Goal: Task Accomplishment & Management: Manage account settings

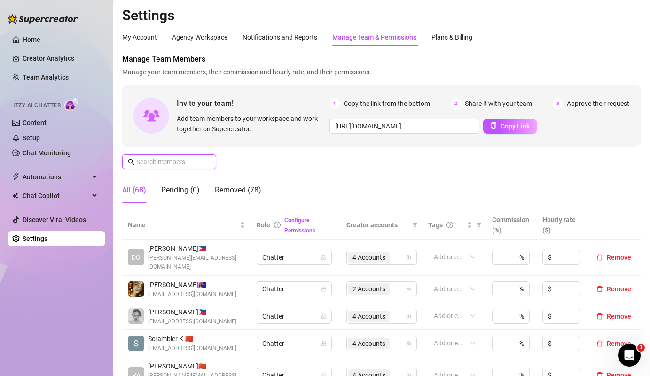
click at [186, 160] on input "text" at bounding box center [169, 162] width 67 height 10
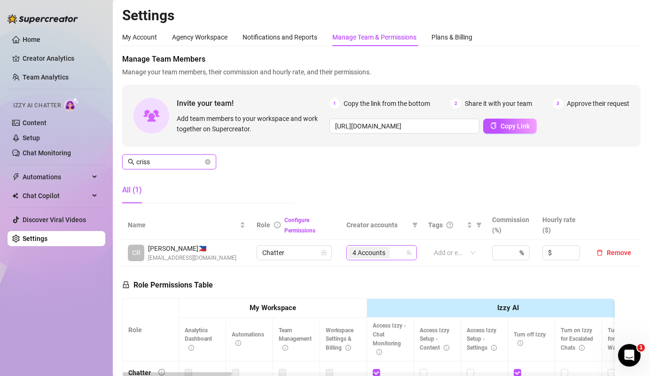
click at [387, 258] on div "4 Accounts" at bounding box center [369, 252] width 43 height 13
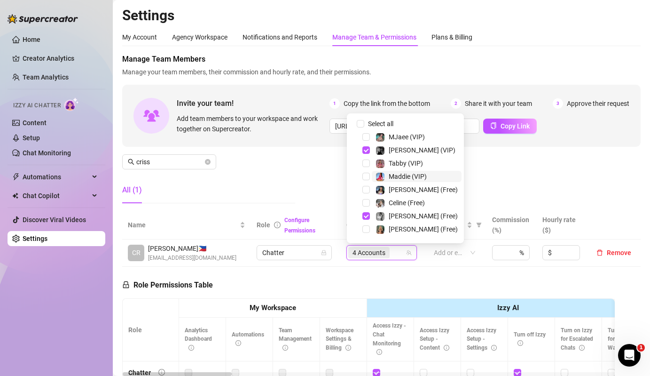
scroll to position [143, 0]
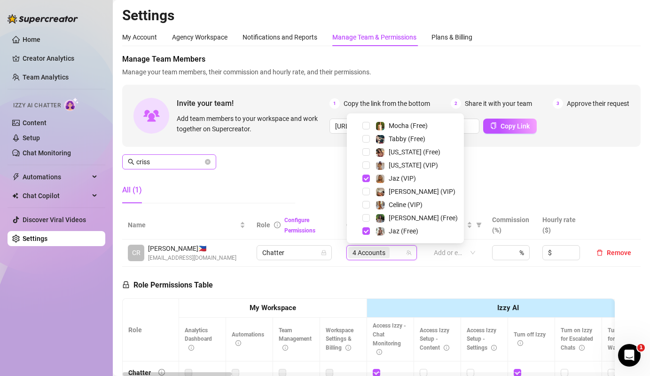
click at [174, 167] on span "criss" at bounding box center [169, 161] width 94 height 15
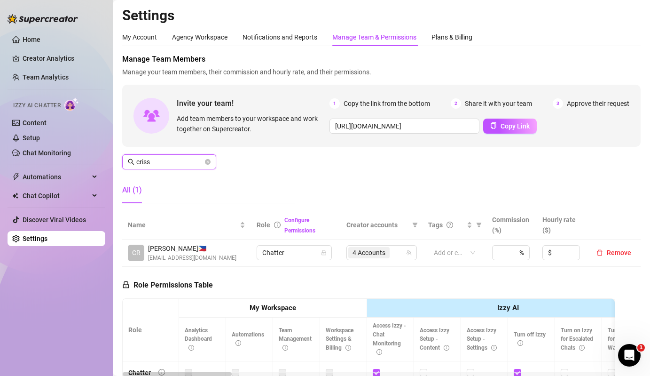
click at [190, 164] on input "criss" at bounding box center [169, 162] width 67 height 10
click at [379, 256] on span "4 Accounts" at bounding box center [369, 252] width 33 height 10
type input "[PERSON_NAME]"
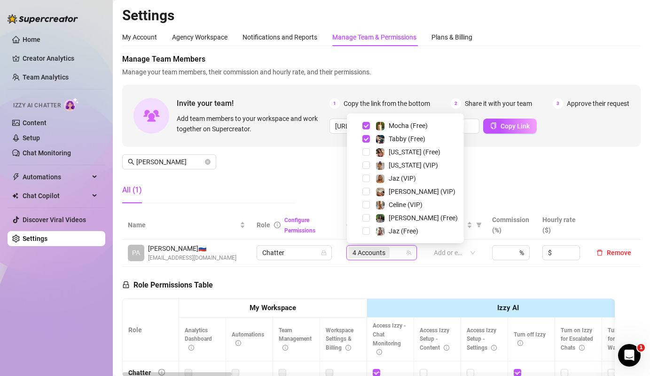
click at [284, 190] on div "All (1)" at bounding box center [208, 190] width 173 height 26
